Goal: Transaction & Acquisition: Book appointment/travel/reservation

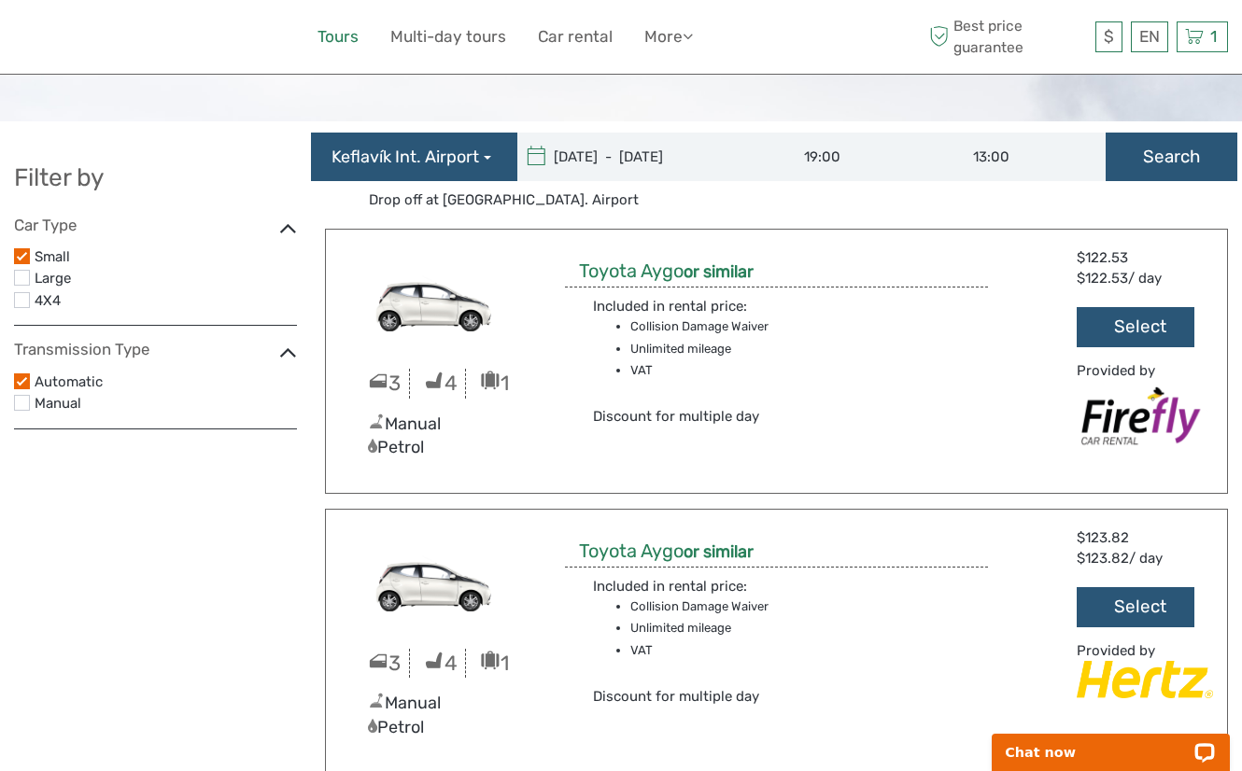
click at [331, 28] on link "Tours" at bounding box center [337, 36] width 41 height 27
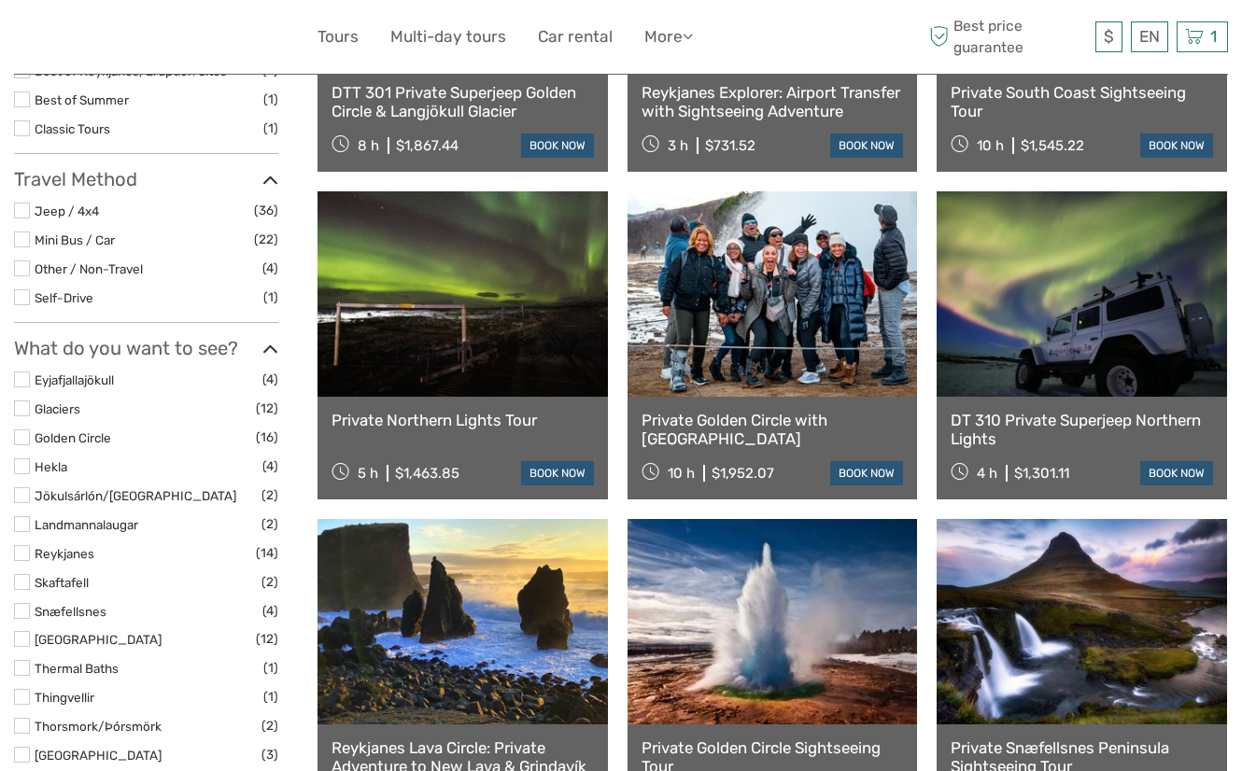
scroll to position [629, 0]
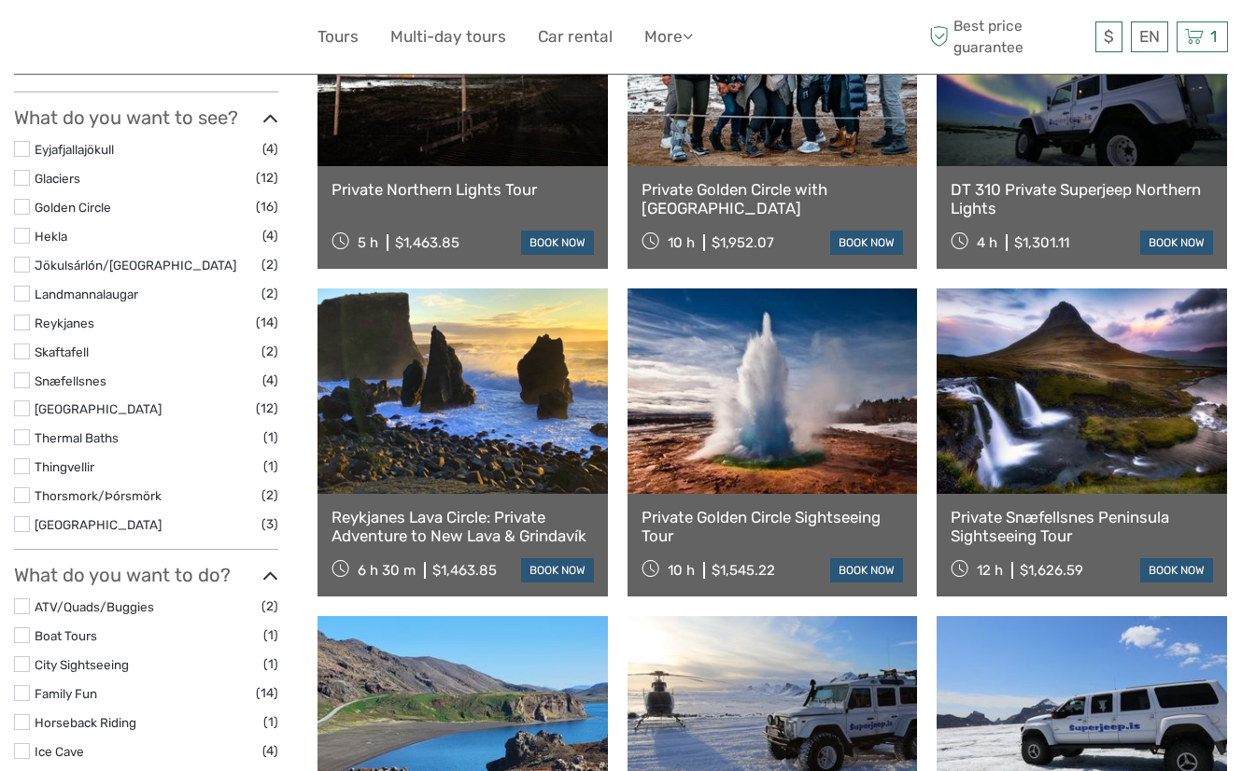
select select
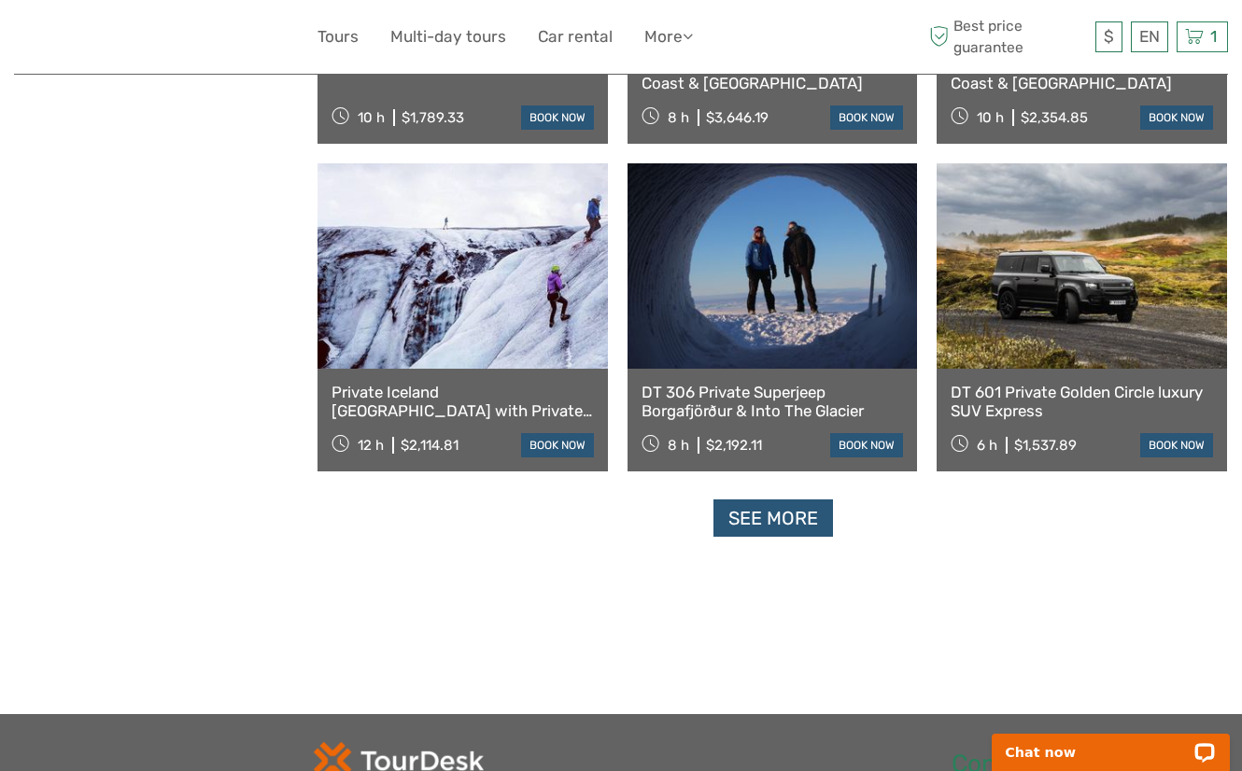
scroll to position [1739, 0]
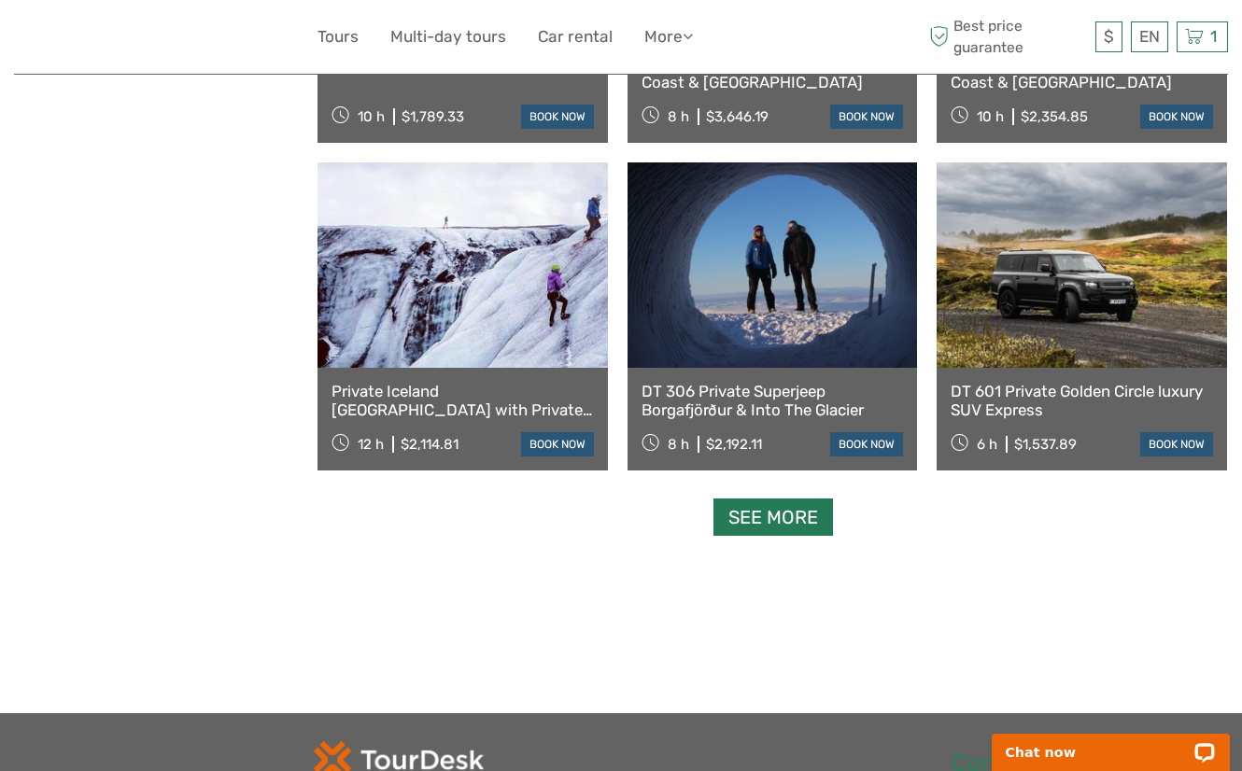
click at [795, 528] on link "See more" at bounding box center [773, 518] width 120 height 38
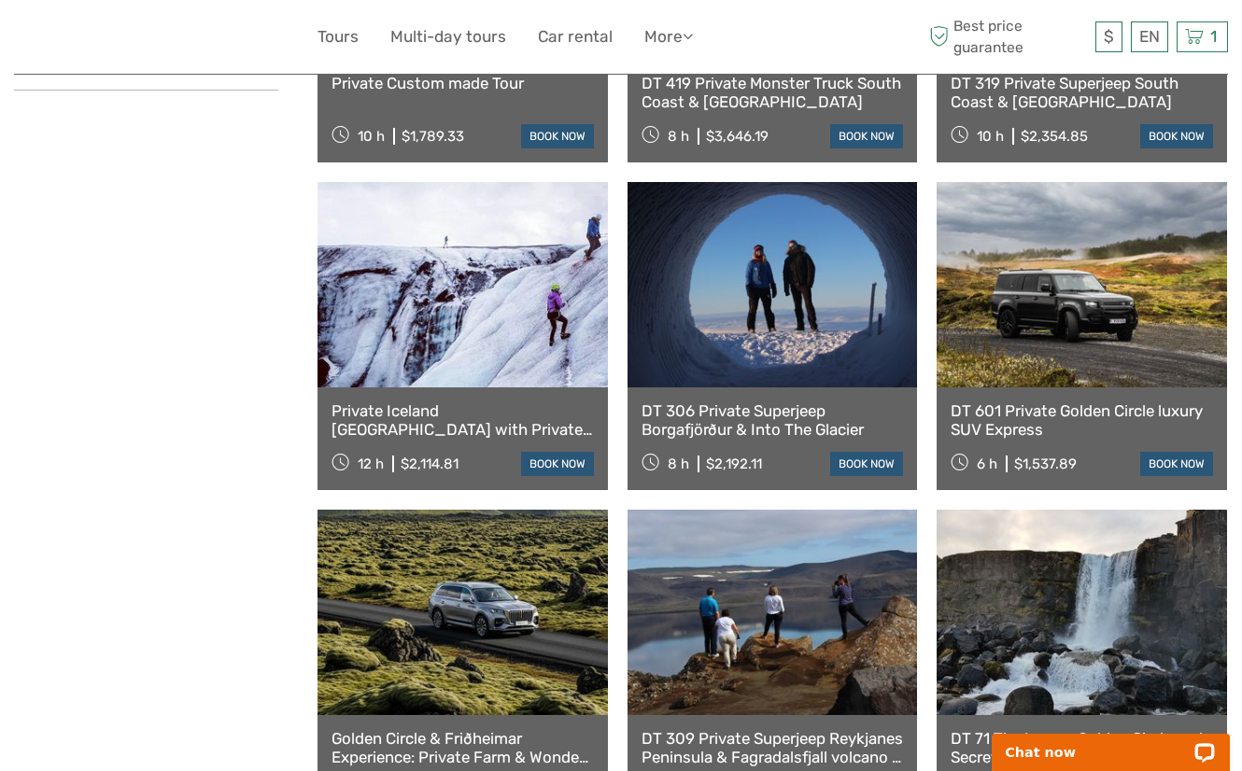
scroll to position [0, 0]
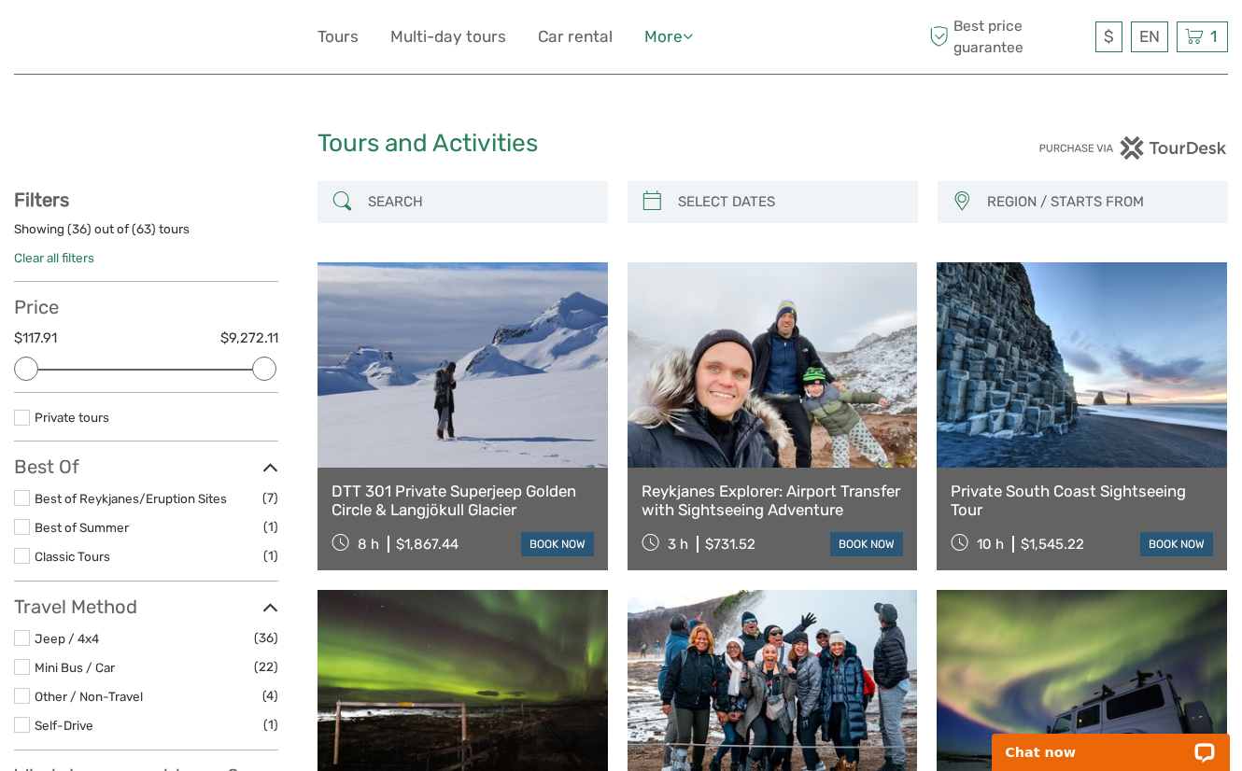
click at [670, 37] on link "More" at bounding box center [668, 36] width 49 height 27
click at [656, 64] on link "Food & drink" at bounding box center [636, 75] width 112 height 36
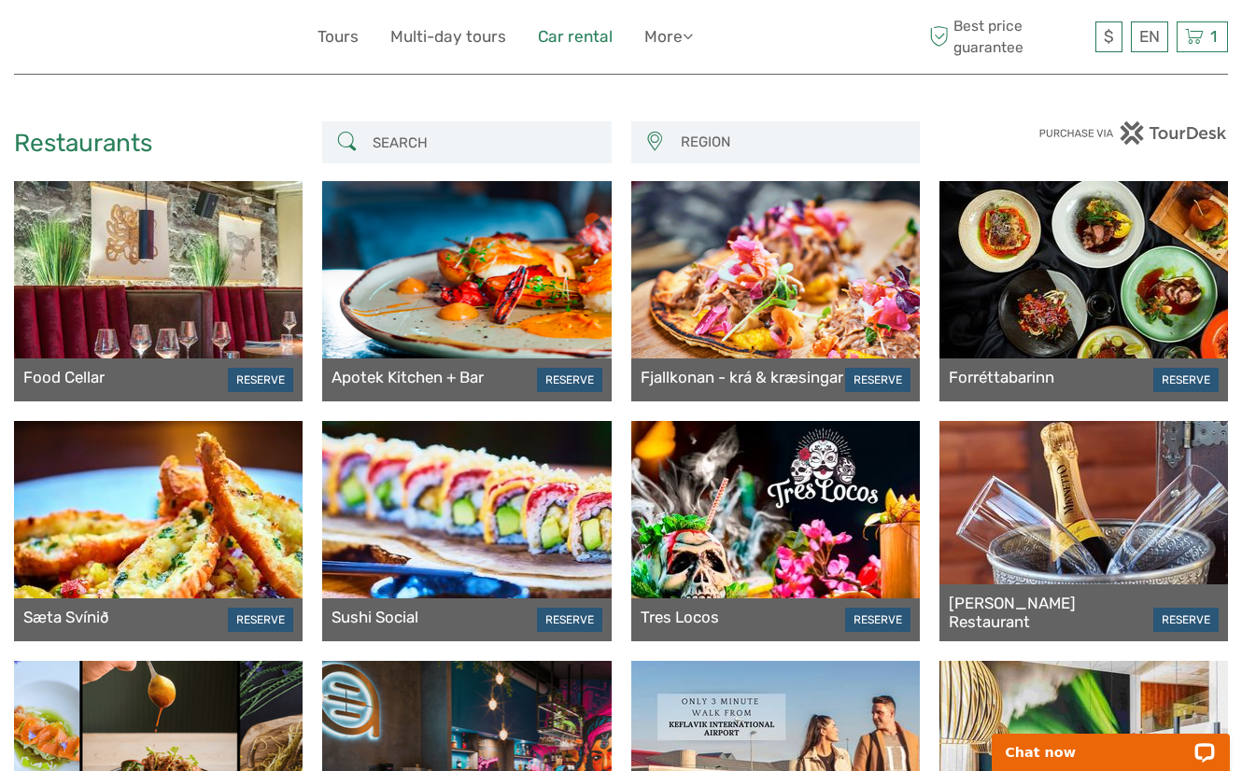
click at [594, 27] on link "Car rental" at bounding box center [575, 36] width 75 height 27
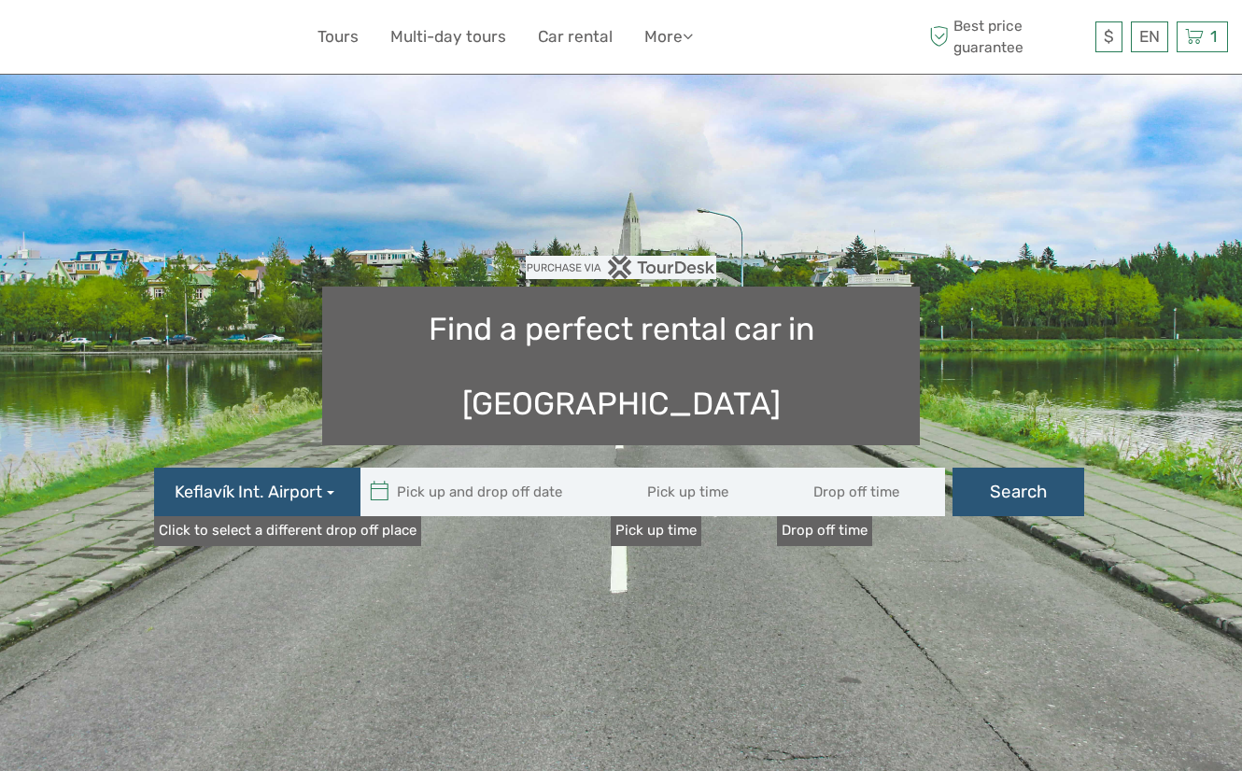
type input "08:00"
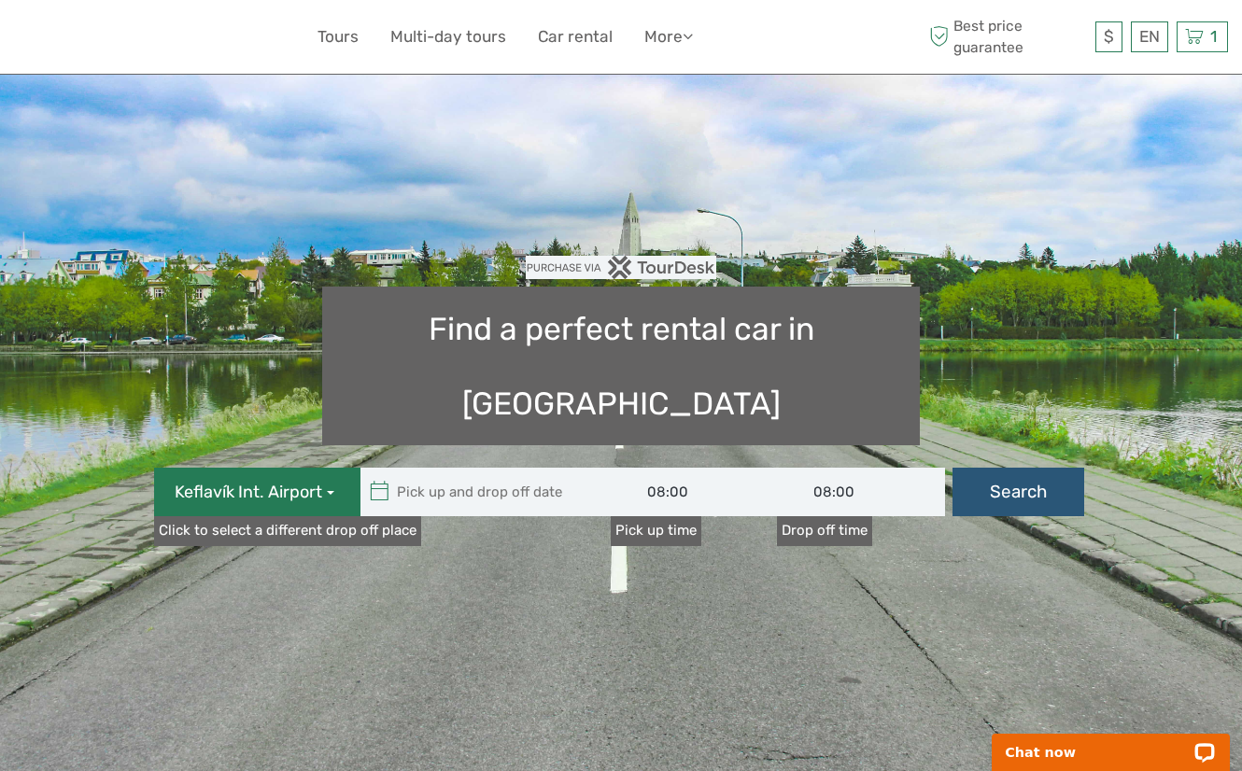
click at [334, 468] on button "Keflavík Int. Airport" at bounding box center [257, 492] width 206 height 49
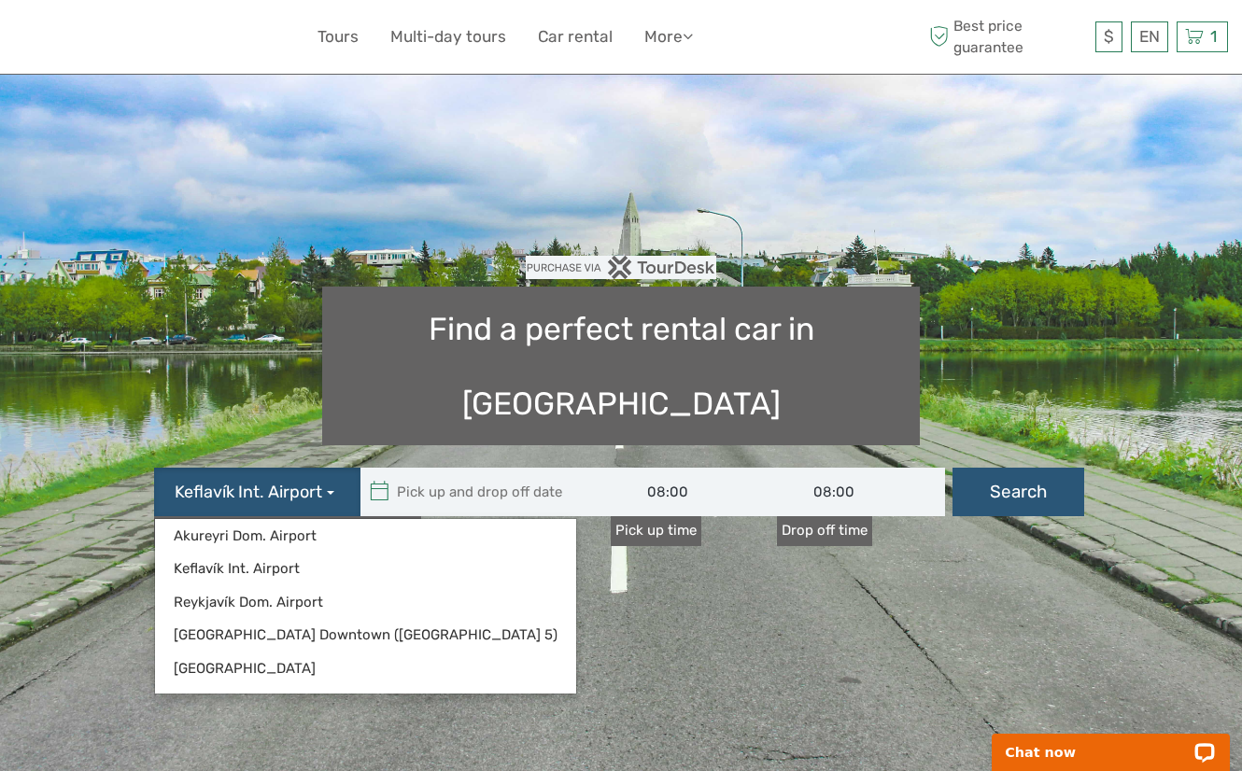
click at [925, 246] on div "Find a perfect rental car in [GEOGRAPHIC_DATA] [GEOGRAPHIC_DATA] Int. Airport […" at bounding box center [621, 386] width 1008 height 298
